Goal: Entertainment & Leisure: Consume media (video, audio)

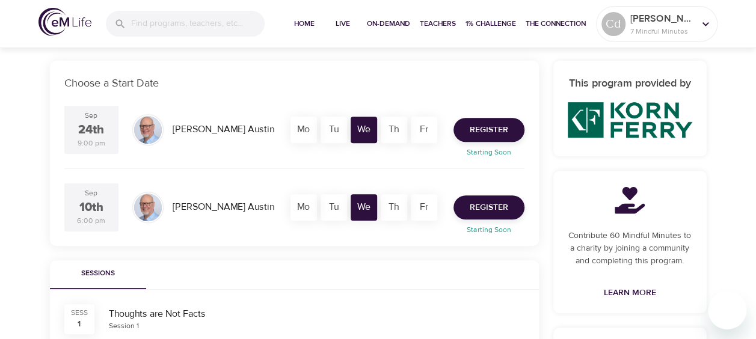
scroll to position [218, 0]
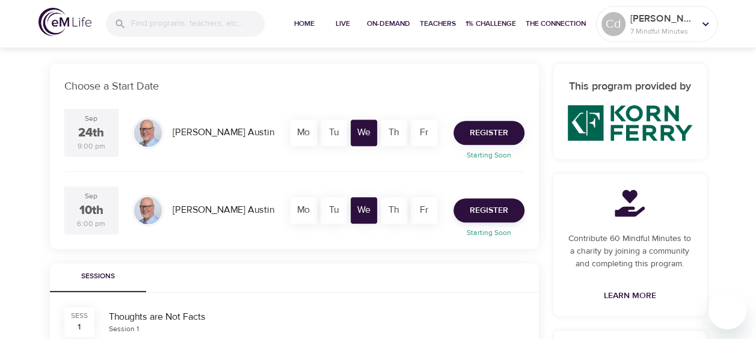
click at [482, 130] on span "Register" at bounding box center [488, 133] width 38 height 15
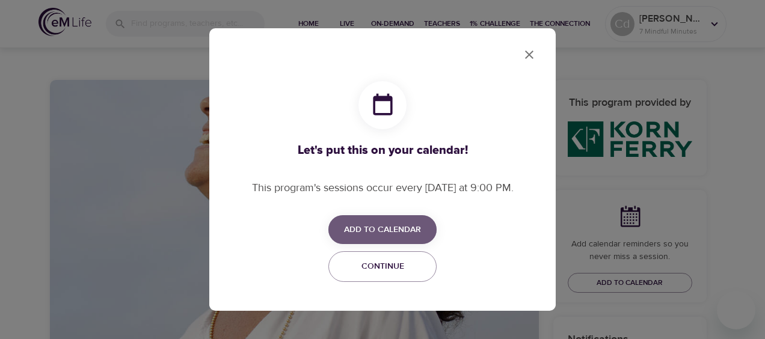
click at [406, 225] on span "Add to Calendar" at bounding box center [382, 229] width 77 height 15
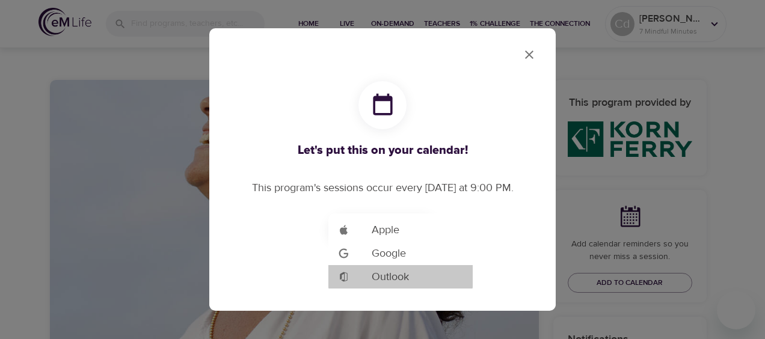
click at [394, 277] on span "Outlook" at bounding box center [389, 277] width 37 height 16
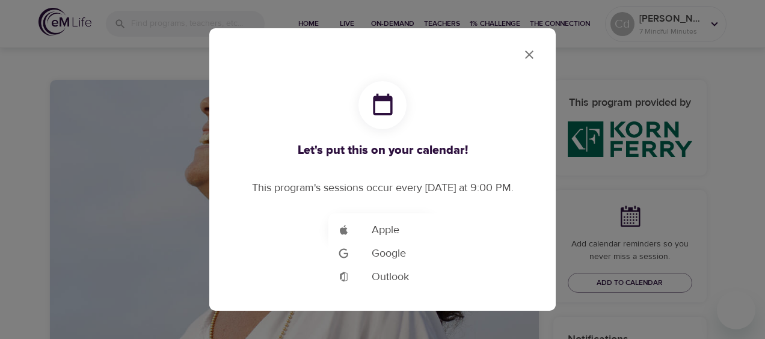
click at [582, 195] on div at bounding box center [382, 169] width 765 height 339
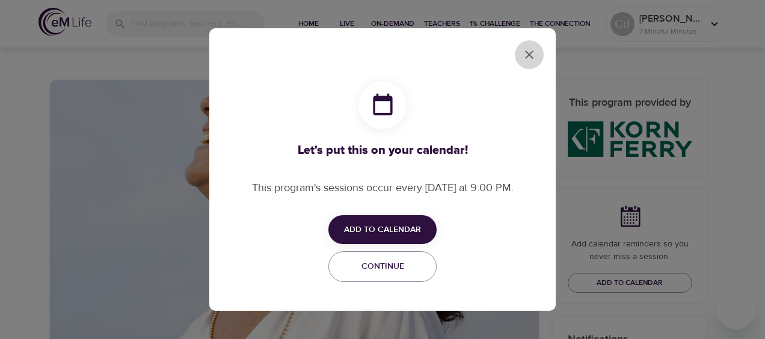
click at [527, 55] on icon "close" at bounding box center [529, 54] width 14 height 14
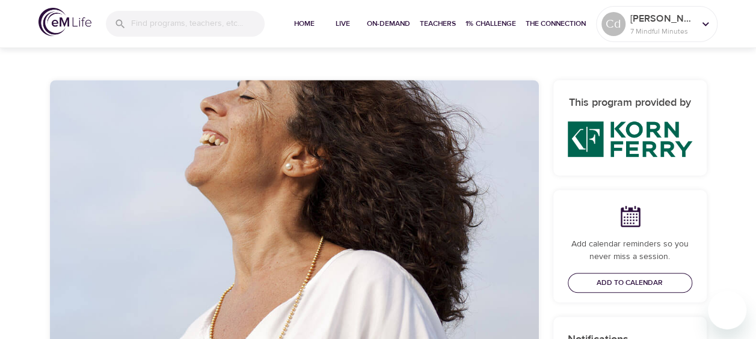
click at [617, 280] on span "Add to Calendar" at bounding box center [629, 283] width 66 height 13
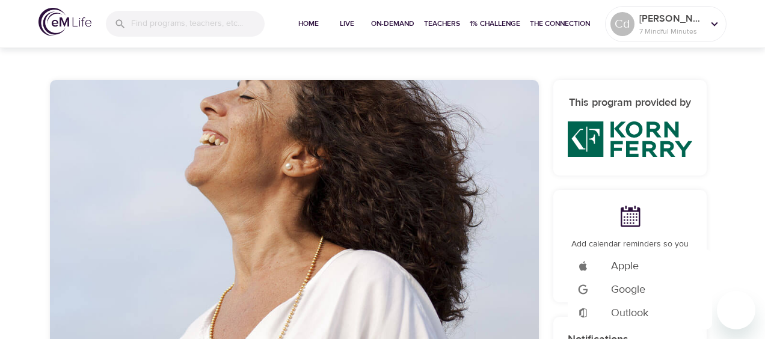
click at [626, 310] on span "Outlook" at bounding box center [629, 313] width 37 height 16
click at [749, 196] on div at bounding box center [382, 169] width 765 height 339
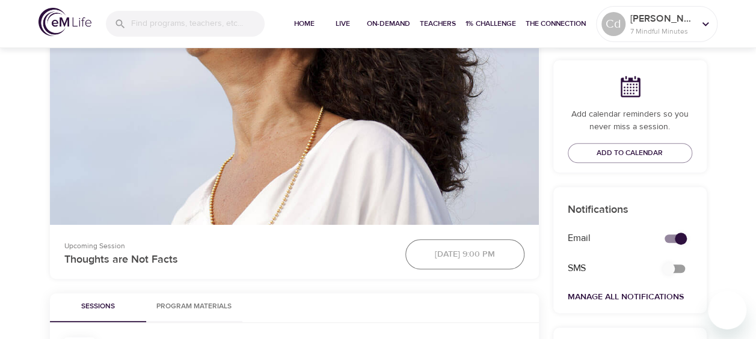
scroll to position [352, 0]
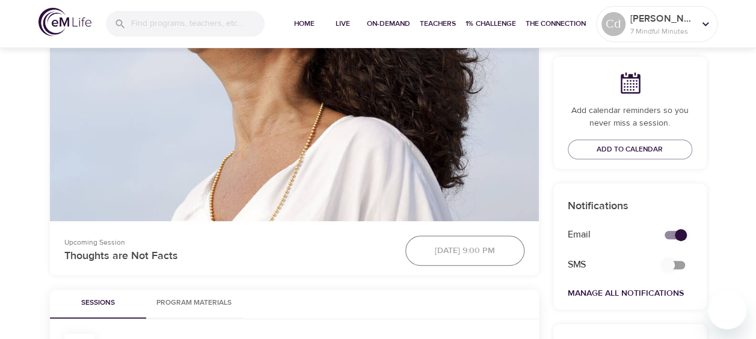
click at [676, 233] on input "secondary checkbox" at bounding box center [680, 235] width 69 height 23
click at [665, 233] on input "secondary checkbox" at bounding box center [668, 235] width 69 height 23
checkbox input "true"
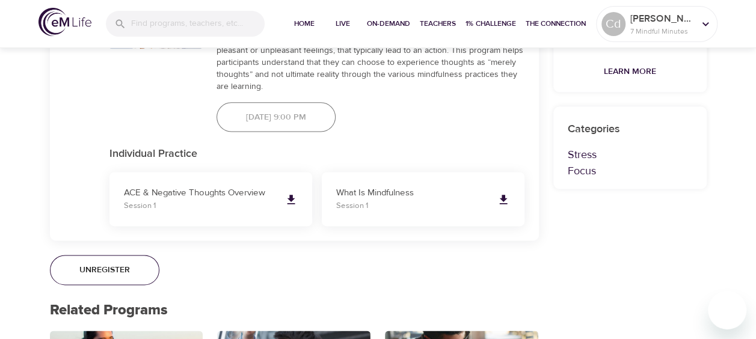
scroll to position [740, 0]
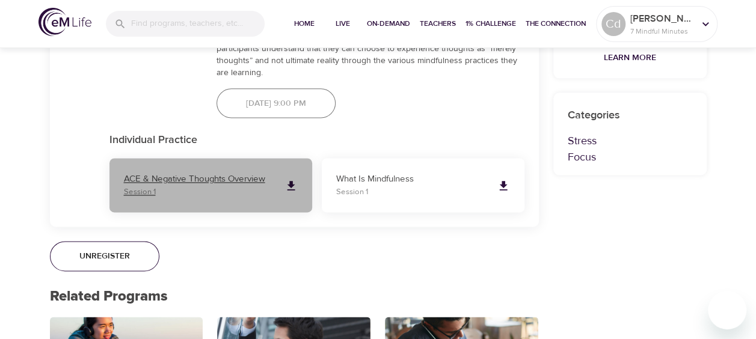
click at [290, 183] on icon at bounding box center [291, 186] width 8 height 10
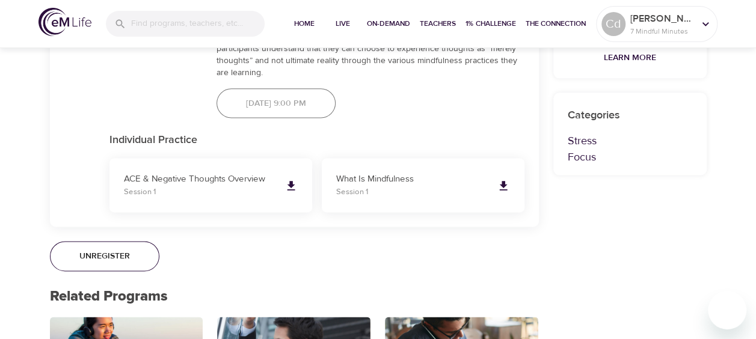
click at [302, 109] on div "[DATE] 9:00 pm" at bounding box center [275, 103] width 133 height 44
drag, startPoint x: 302, startPoint y: 109, endPoint x: 343, endPoint y: 142, distance: 52.1
click at [343, 142] on p "Individual Practice" at bounding box center [316, 140] width 415 height 16
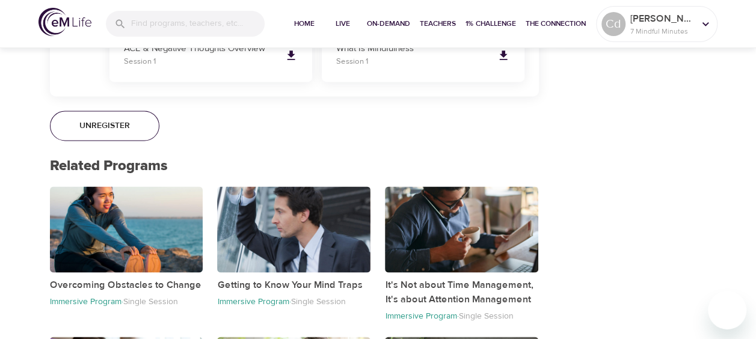
scroll to position [903, 0]
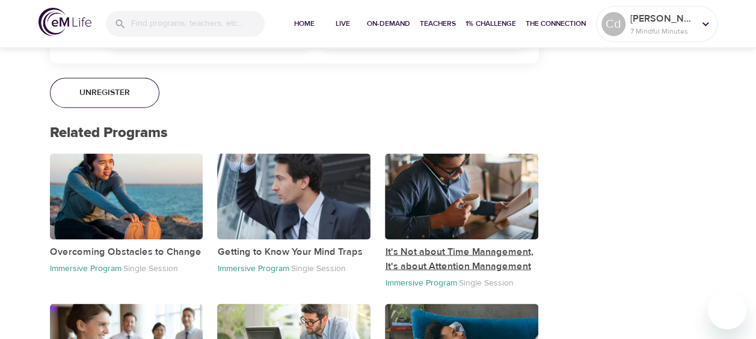
click at [432, 251] on p "It's Not about Time Management, It's about Attention Management" at bounding box center [461, 258] width 153 height 29
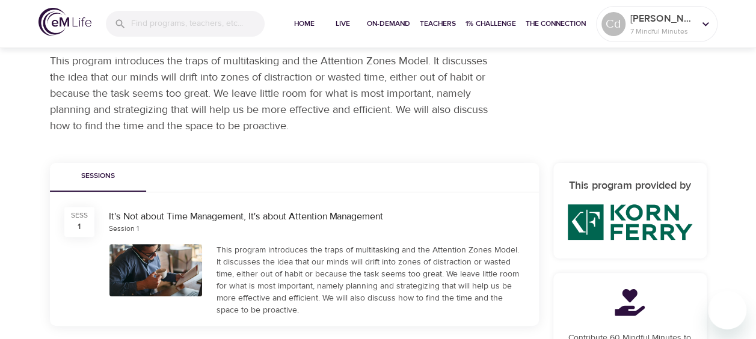
scroll to position [88, 0]
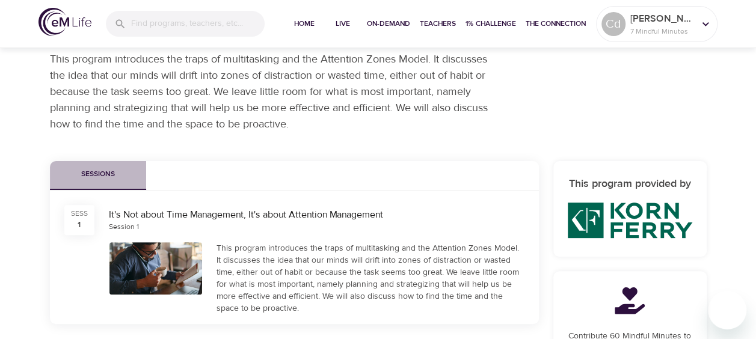
click at [103, 180] on span "Sessions" at bounding box center [98, 174] width 82 height 13
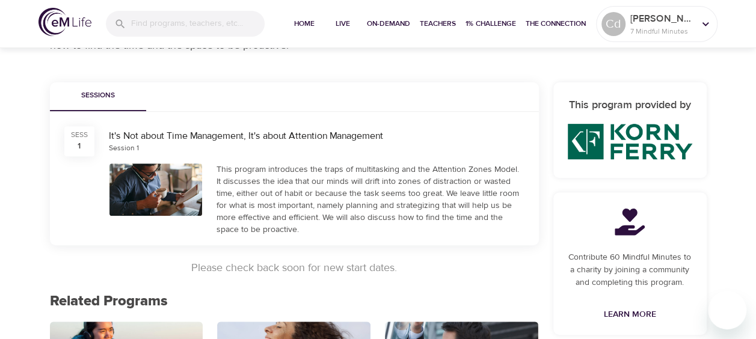
scroll to position [187, 0]
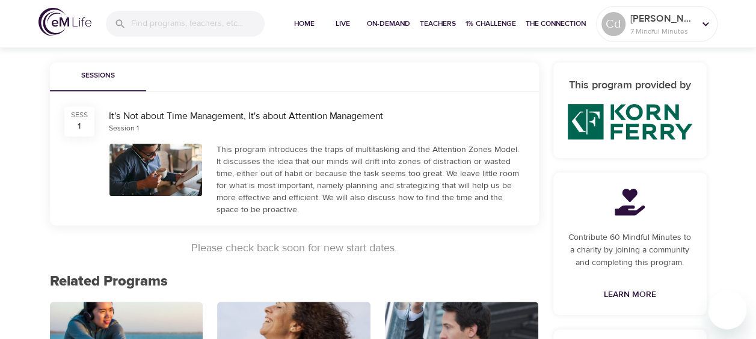
click at [162, 162] on div at bounding box center [155, 170] width 93 height 52
click at [278, 249] on p "Please check back soon for new start dates." at bounding box center [294, 248] width 489 height 16
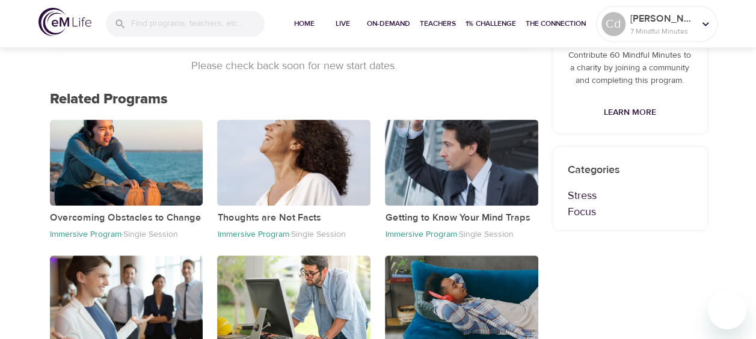
scroll to position [370, 0]
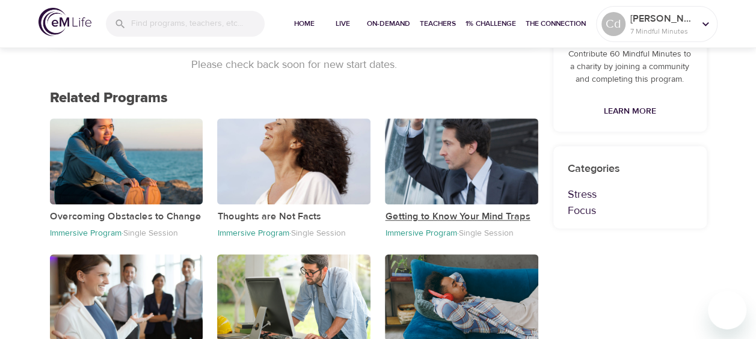
click at [441, 212] on p "Getting to Know Your Mind Traps" at bounding box center [461, 216] width 153 height 14
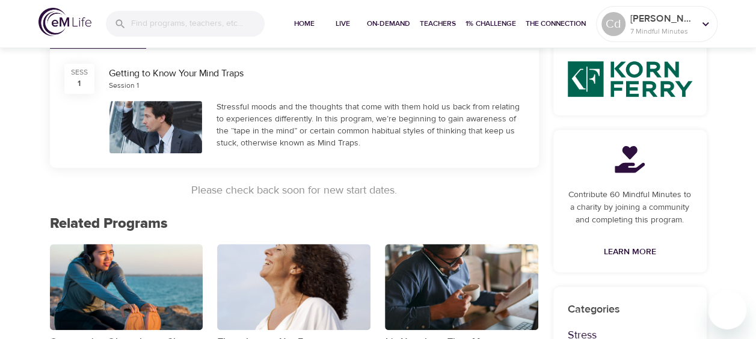
scroll to position [198, 0]
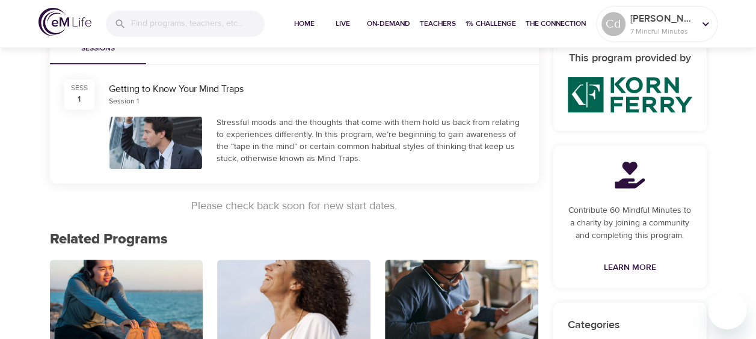
click at [127, 86] on div "Getting to Know Your Mind Traps" at bounding box center [316, 89] width 415 height 14
click at [76, 95] on div "SESS 1" at bounding box center [79, 94] width 30 height 30
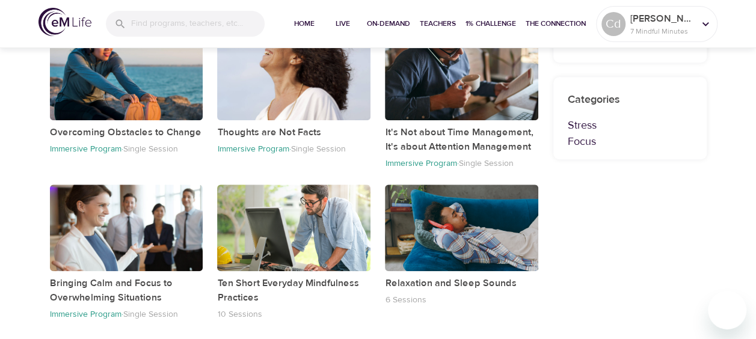
scroll to position [424, 0]
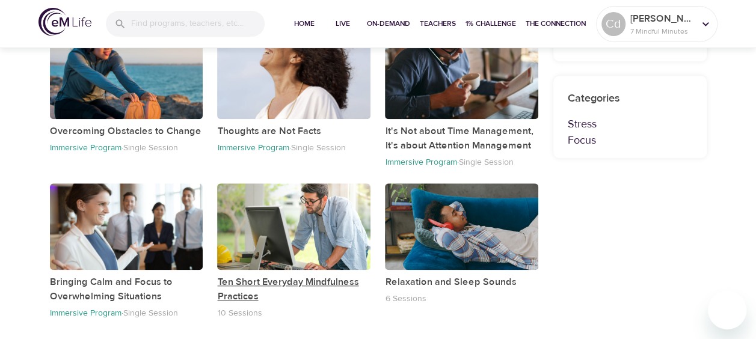
click at [240, 292] on p "Ten Short Everyday Mindfulness Practices" at bounding box center [293, 289] width 153 height 29
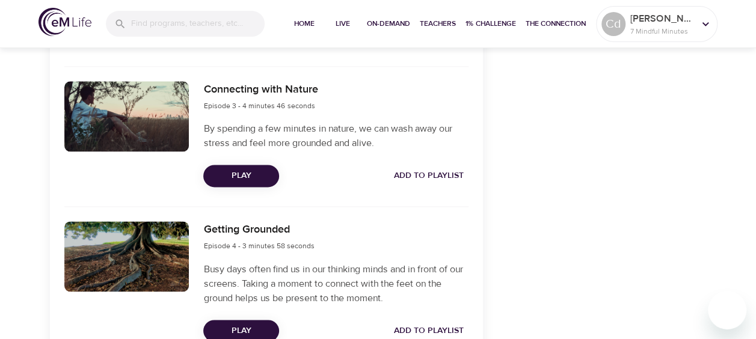
scroll to position [712, 0]
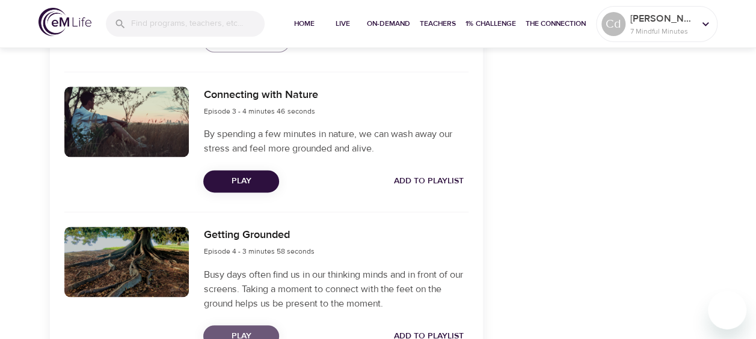
click at [248, 332] on span "Play" at bounding box center [241, 336] width 57 height 15
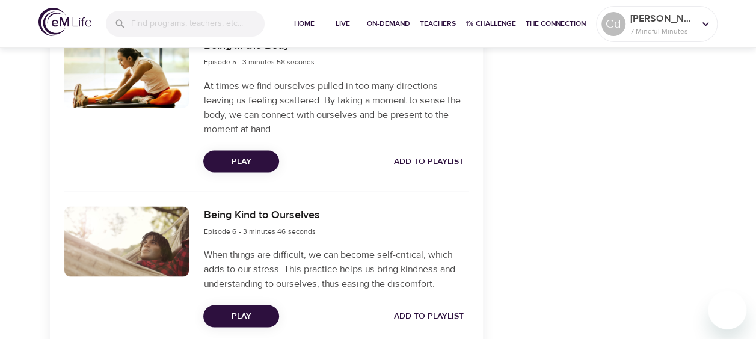
scroll to position [1063, 0]
